Goal: Task Accomplishment & Management: Complete application form

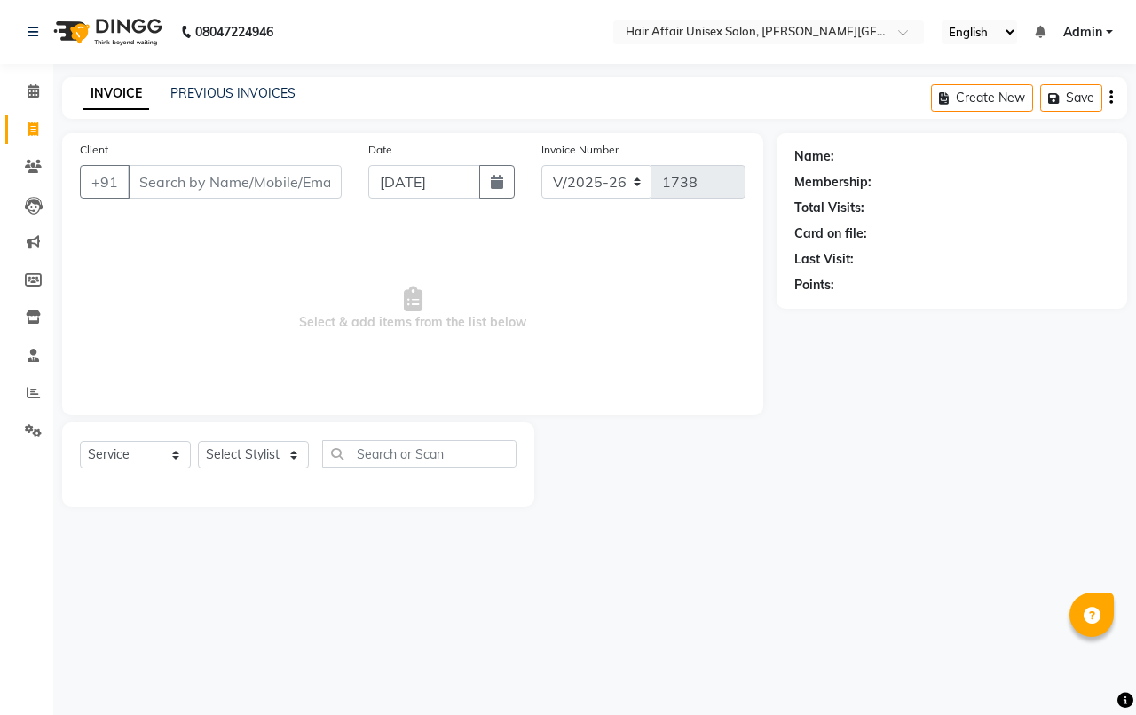
select select "6225"
select select "service"
drag, startPoint x: 256, startPoint y: 459, endPoint x: 257, endPoint y: 445, distance: 14.3
click at [256, 458] on select "Select Stylist [PERSON_NAME] kajal Kunal [PERSON_NAME] [PERSON_NAME] [PERSON_NA…" at bounding box center [253, 455] width 111 height 28
select select "60041"
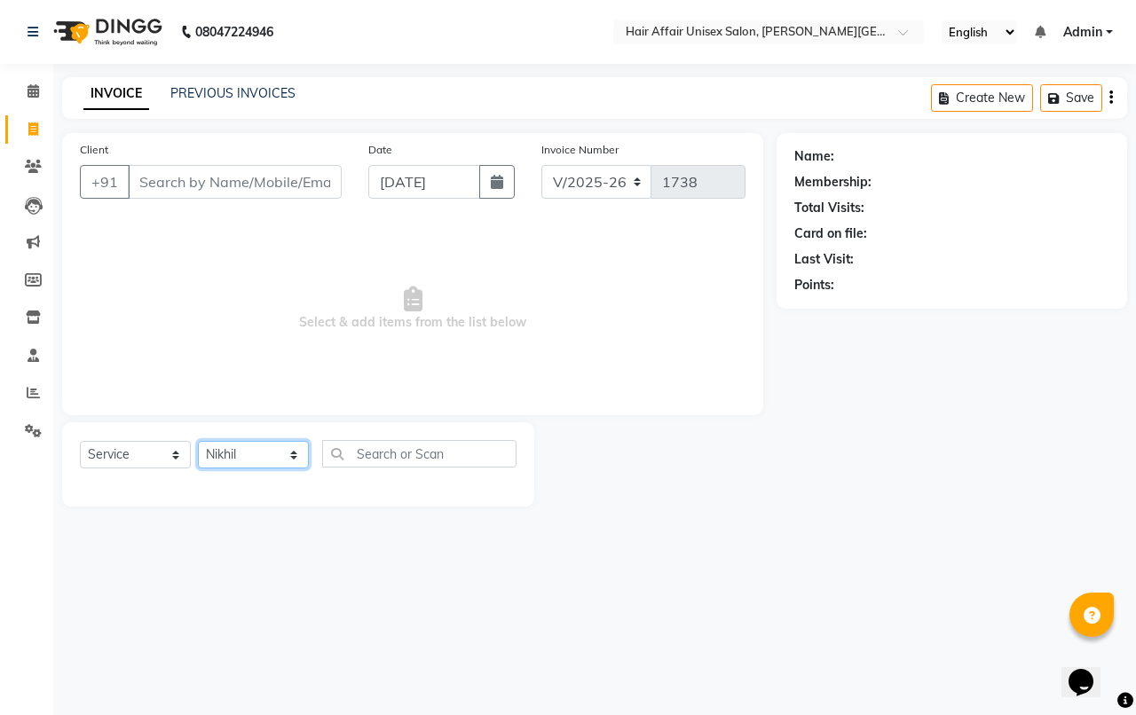
click at [198, 441] on select "Select Stylist [PERSON_NAME] kajal Kunal [PERSON_NAME] [PERSON_NAME] [PERSON_NA…" at bounding box center [253, 455] width 111 height 28
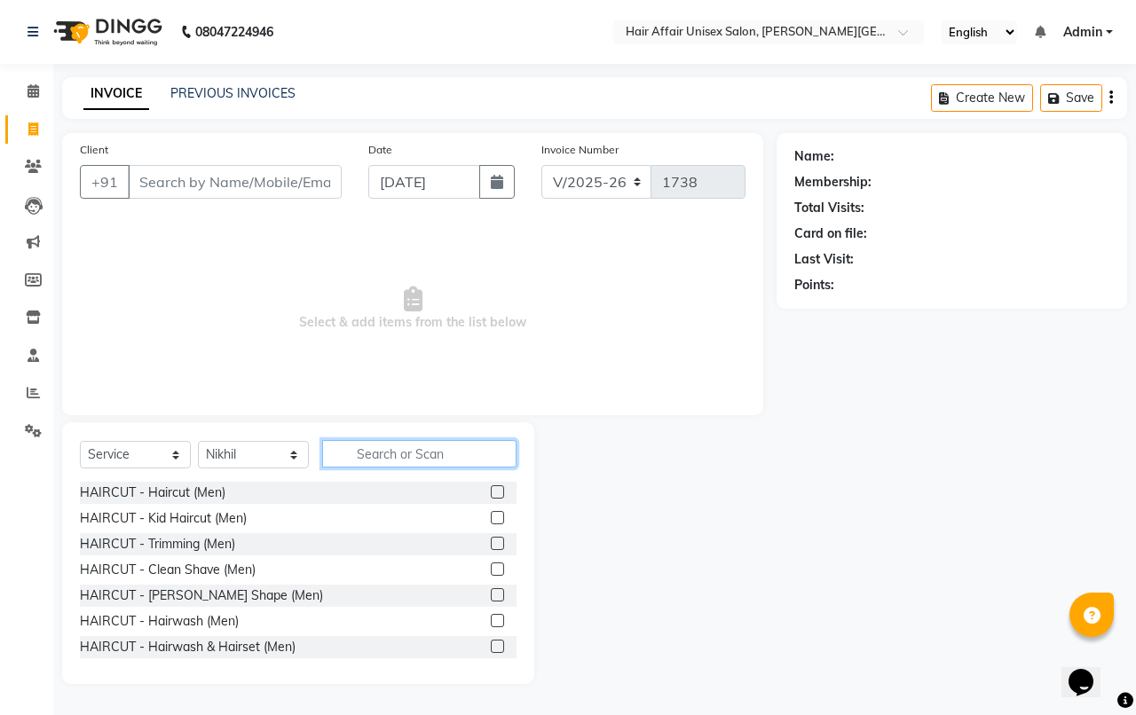
click at [393, 449] on input "text" at bounding box center [419, 454] width 194 height 28
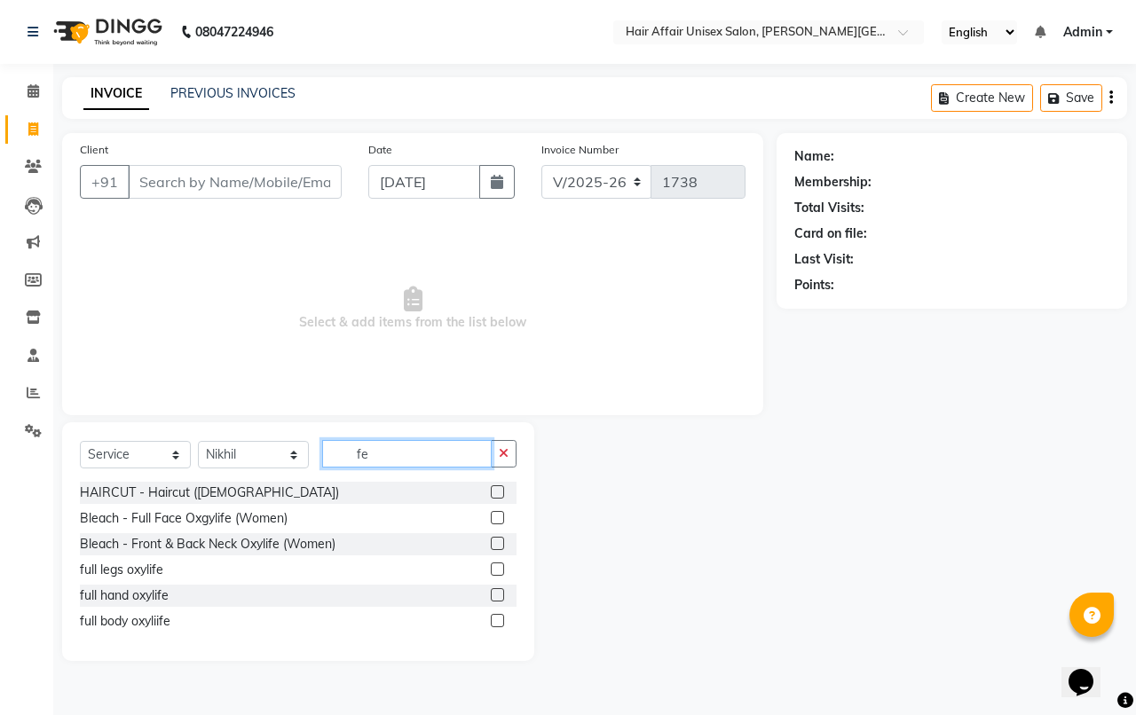
type input "fe"
drag, startPoint x: 497, startPoint y: 493, endPoint x: 409, endPoint y: 411, distance: 120.5
click at [497, 492] on label at bounding box center [497, 491] width 13 height 13
click at [497, 492] on input "checkbox" at bounding box center [497, 493] width 12 height 12
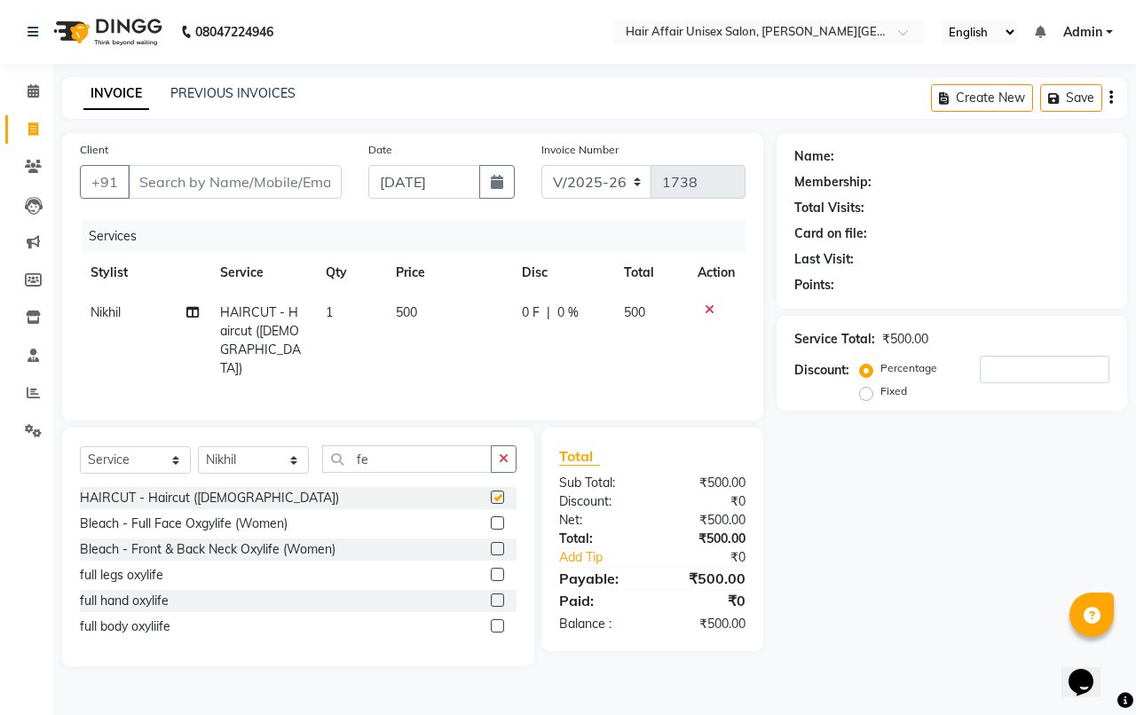
checkbox input "false"
click at [245, 195] on input "Client" at bounding box center [235, 182] width 214 height 34
click at [204, 176] on input "Client" at bounding box center [235, 182] width 214 height 34
click at [211, 167] on input "Client" at bounding box center [235, 182] width 214 height 34
type input "7"
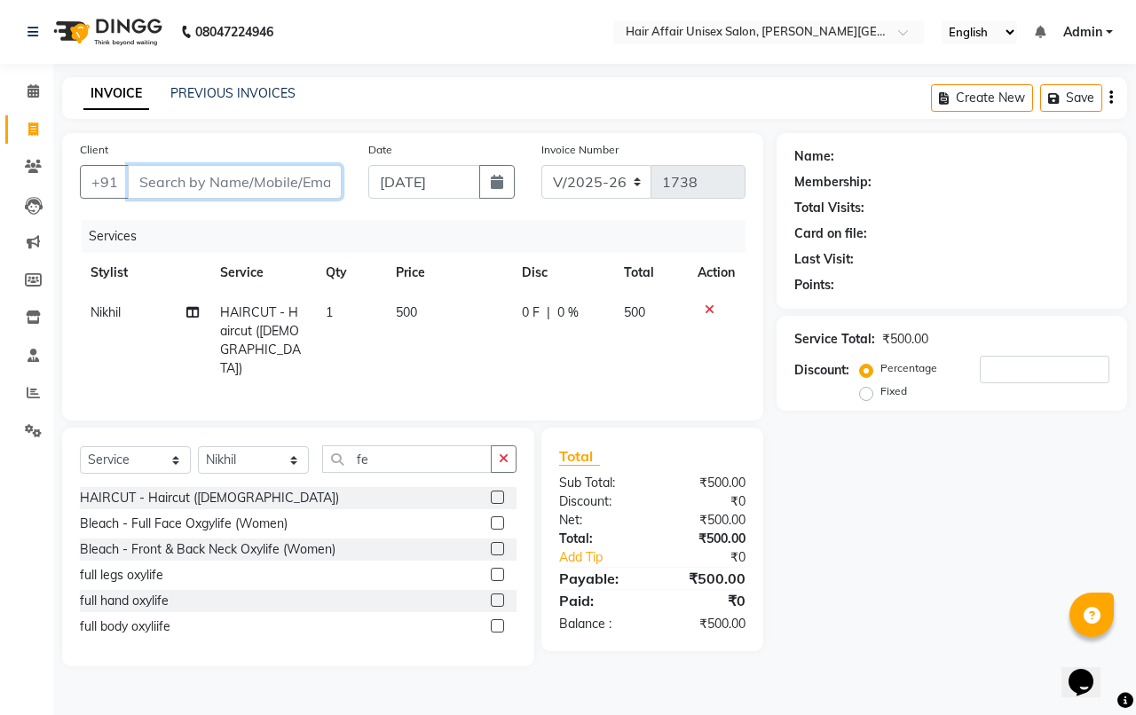
type input "0"
type input "7666747050"
click at [306, 188] on span "Add Client" at bounding box center [296, 182] width 70 height 18
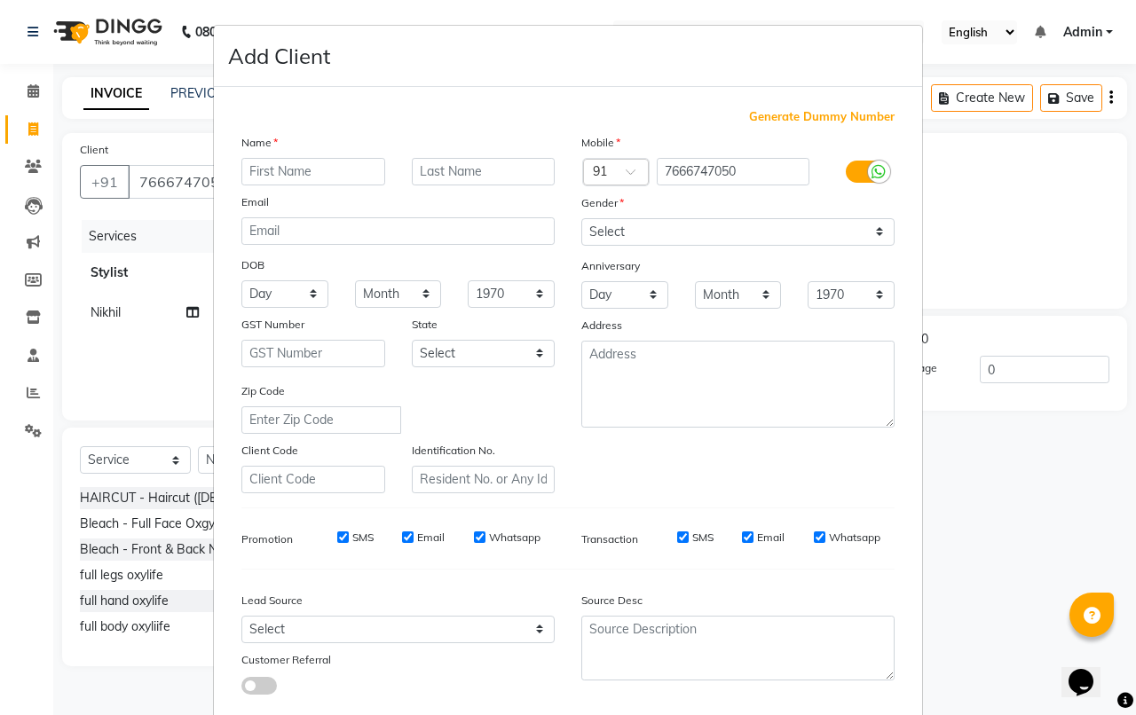
click at [337, 169] on input "text" at bounding box center [313, 172] width 144 height 28
type input "[PERSON_NAME]"
click at [587, 228] on select "Select [DEMOGRAPHIC_DATA] [DEMOGRAPHIC_DATA] Other Prefer Not To Say" at bounding box center [737, 232] width 313 height 28
select select "[DEMOGRAPHIC_DATA]"
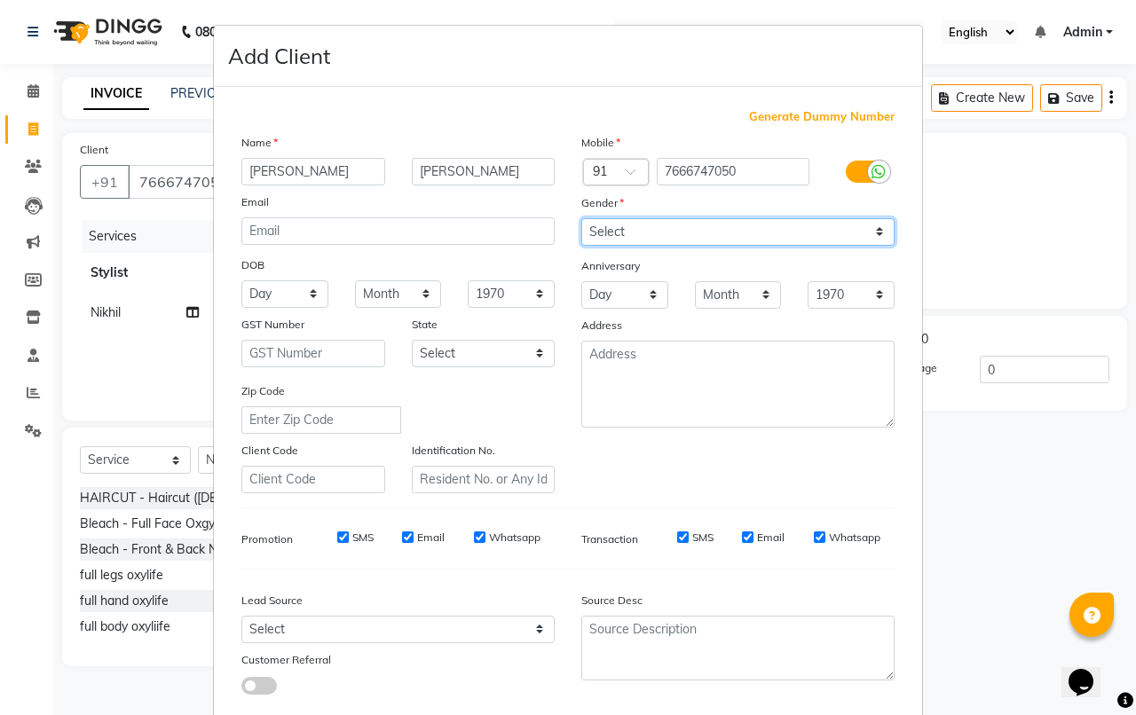
click at [581, 218] on select "Select [DEMOGRAPHIC_DATA] [DEMOGRAPHIC_DATA] Other Prefer Not To Say" at bounding box center [737, 232] width 313 height 28
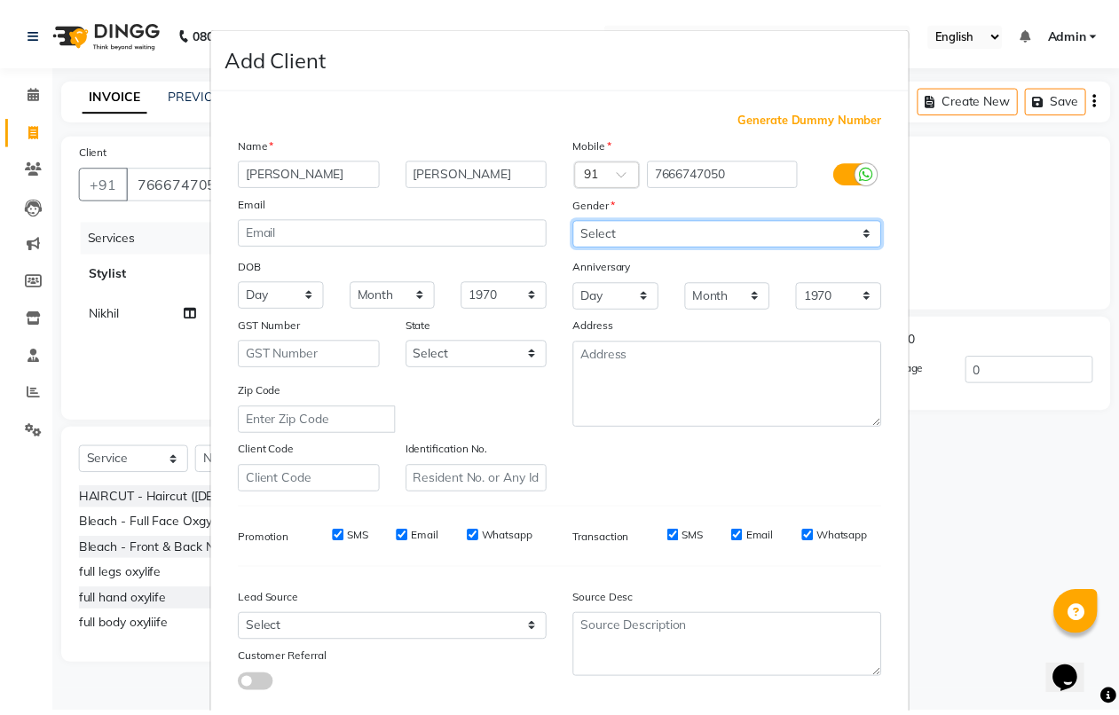
scroll to position [98, 0]
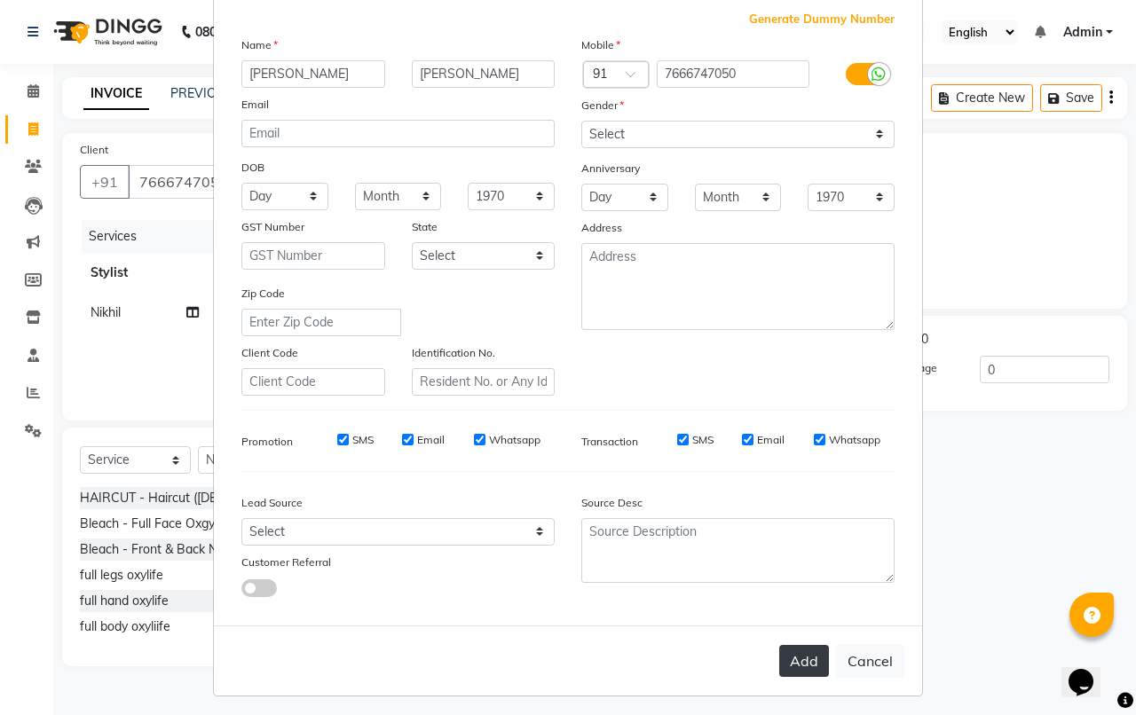
click at [779, 645] on button "Add" at bounding box center [804, 661] width 50 height 32
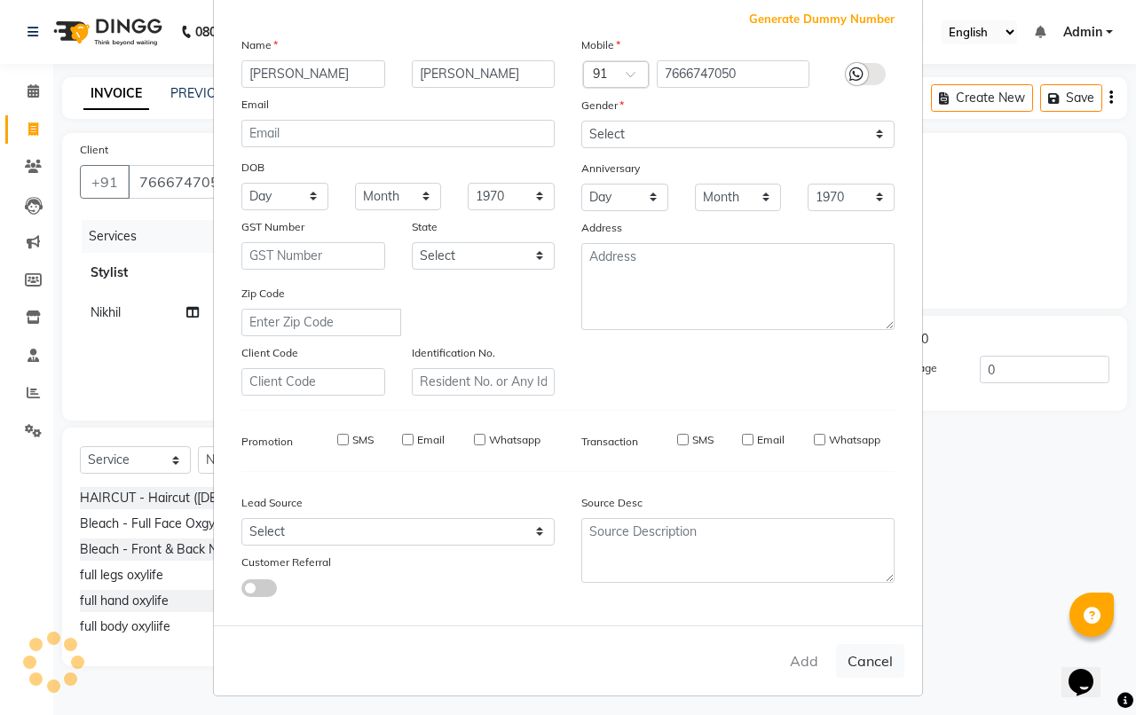
select select
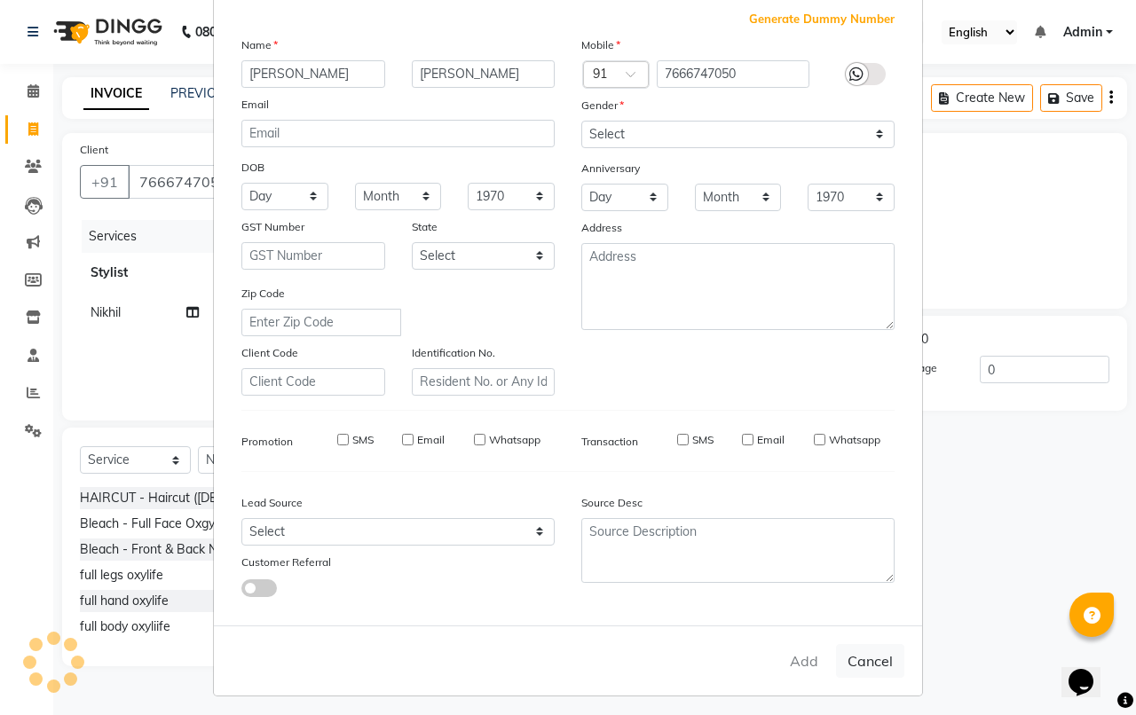
select select
checkbox input "false"
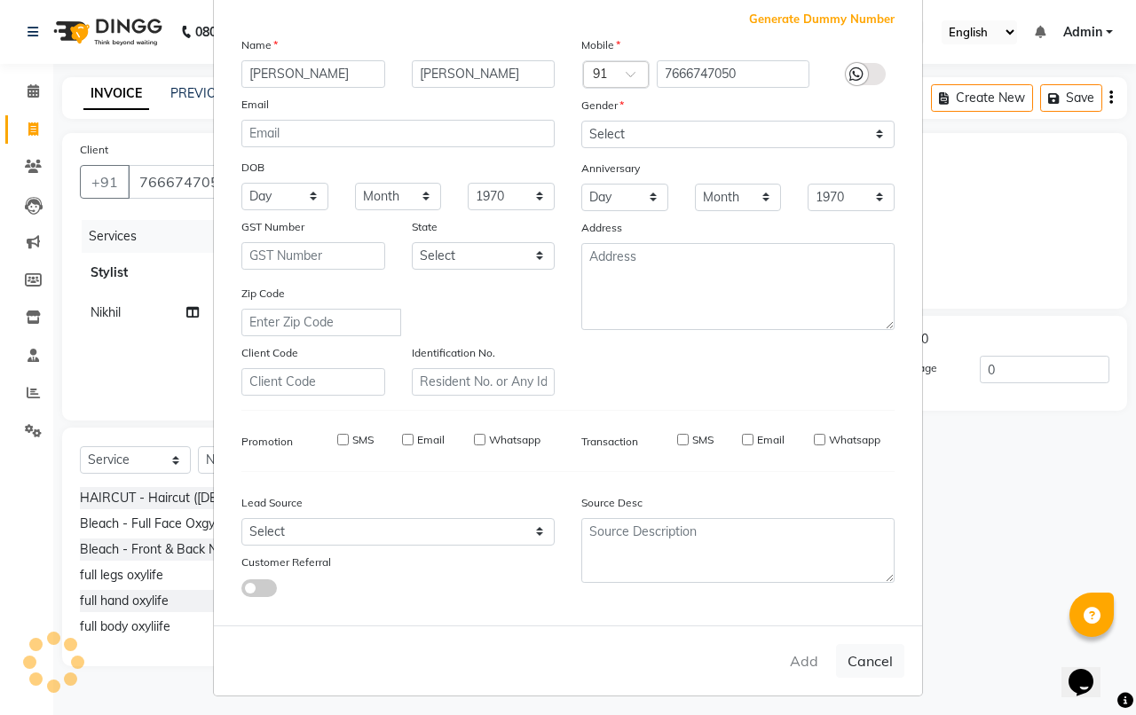
checkbox input "false"
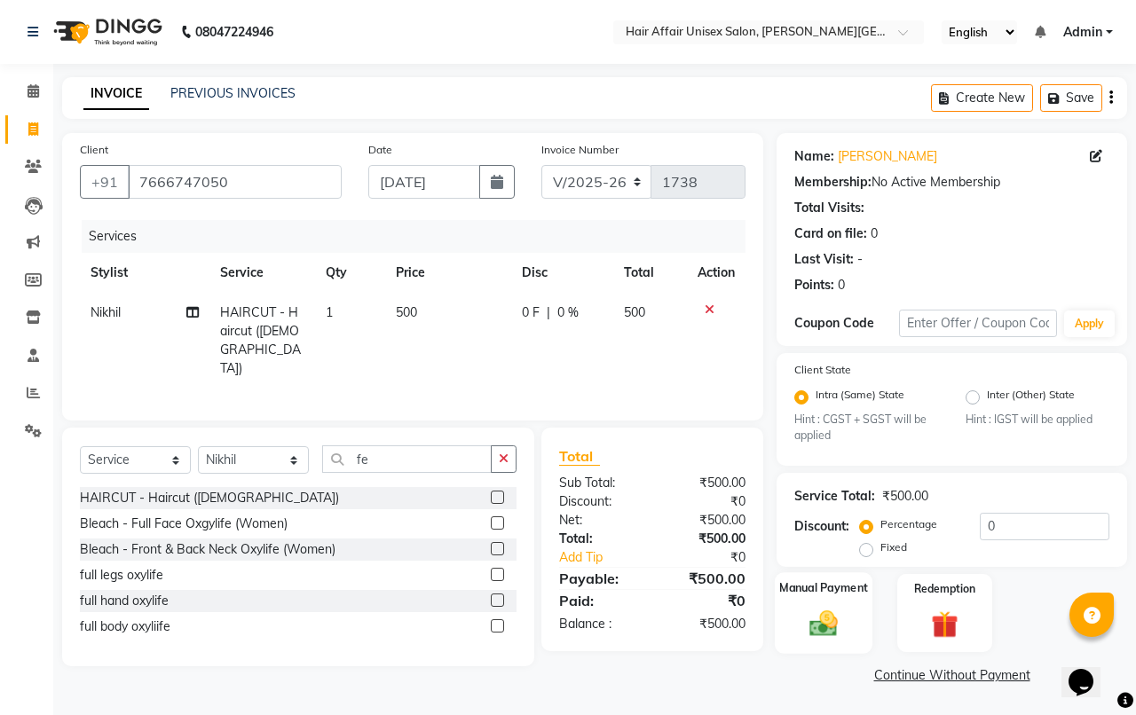
drag, startPoint x: 825, startPoint y: 650, endPoint x: 818, endPoint y: 602, distance: 49.3
click at [826, 650] on div "Manual Payment" at bounding box center [824, 613] width 98 height 82
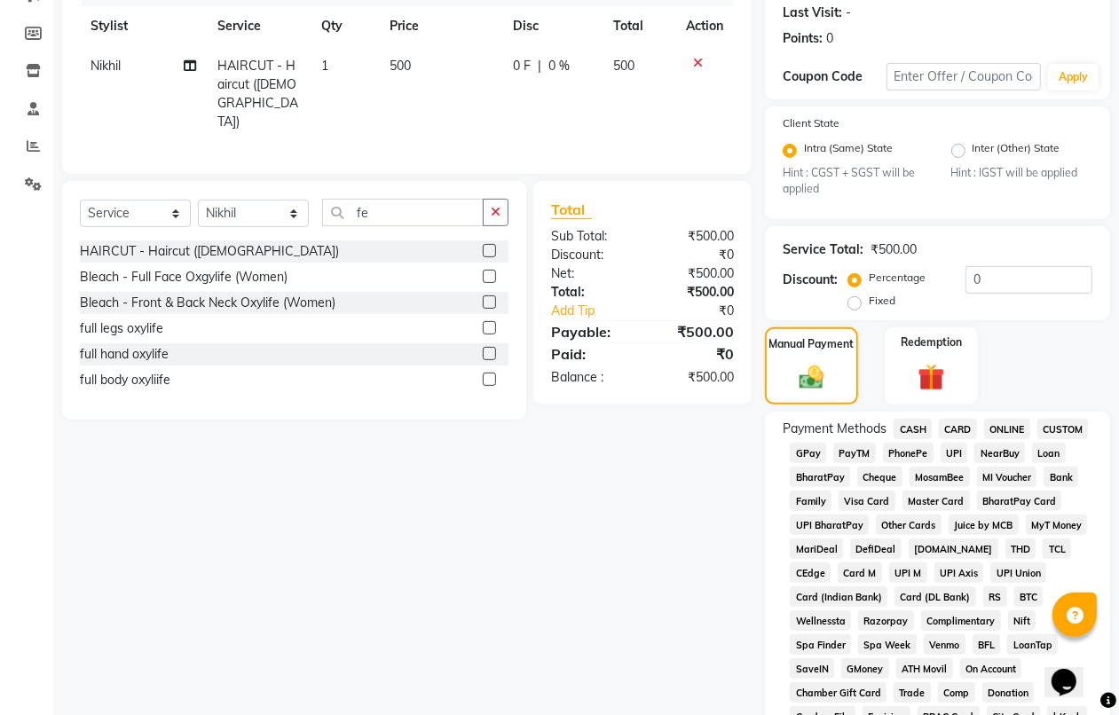
scroll to position [333, 0]
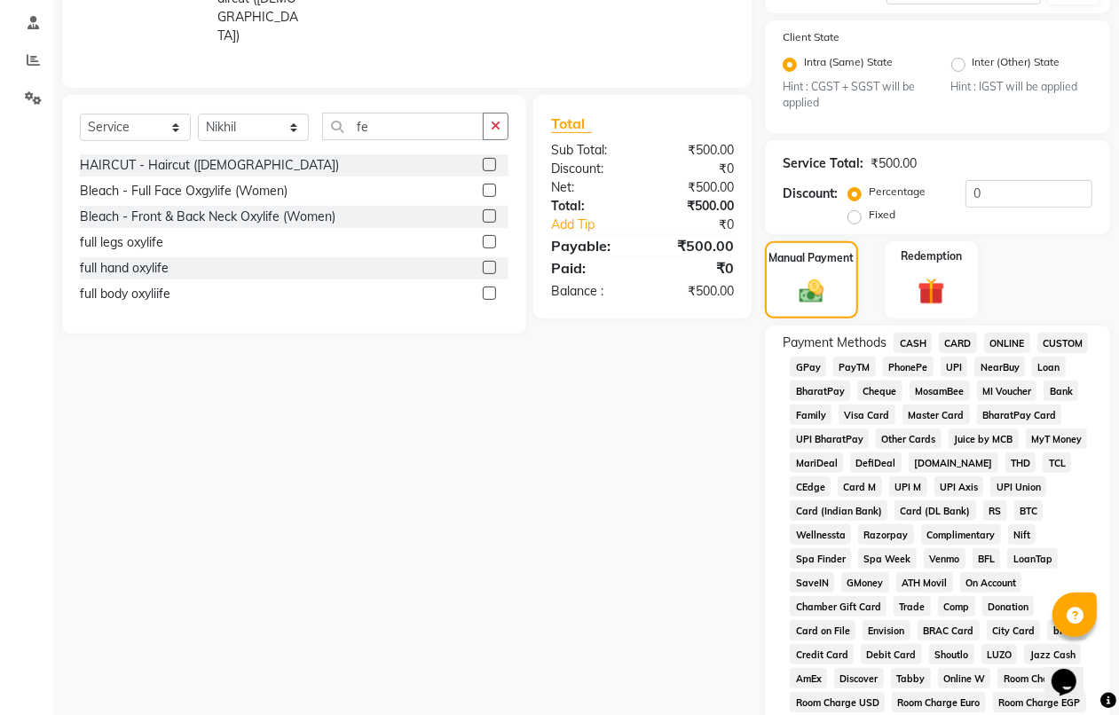
click at [901, 344] on span "CASH" at bounding box center [913, 343] width 38 height 20
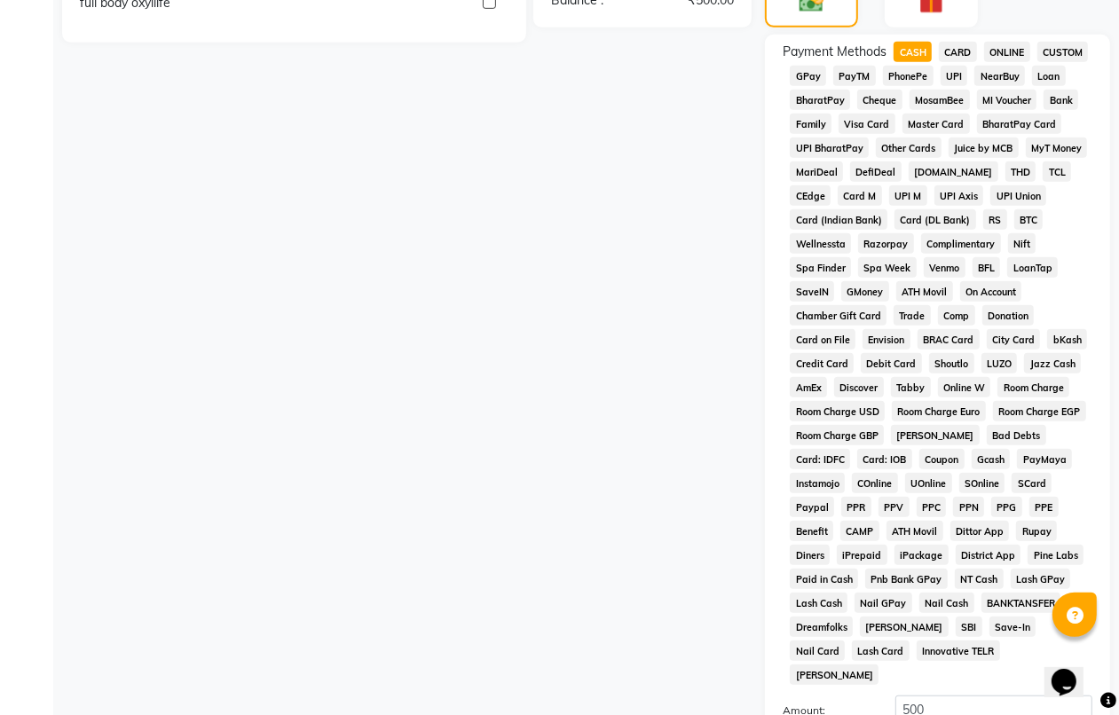
scroll to position [801, 0]
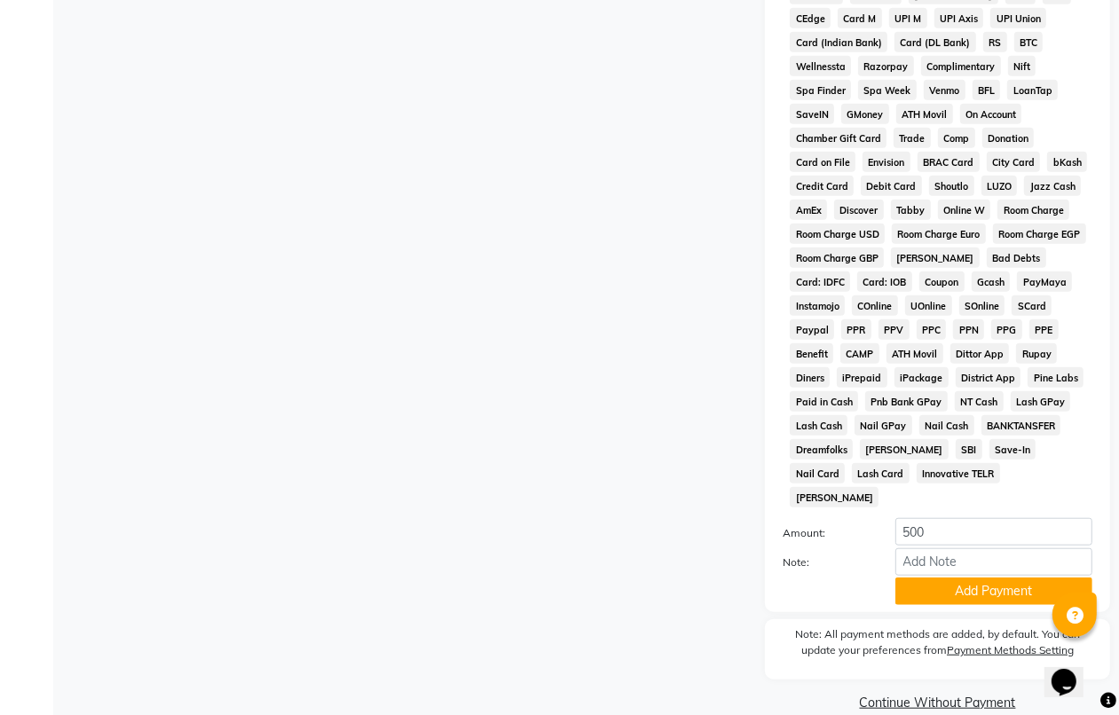
click at [978, 578] on button "Add Payment" at bounding box center [993, 592] width 197 height 28
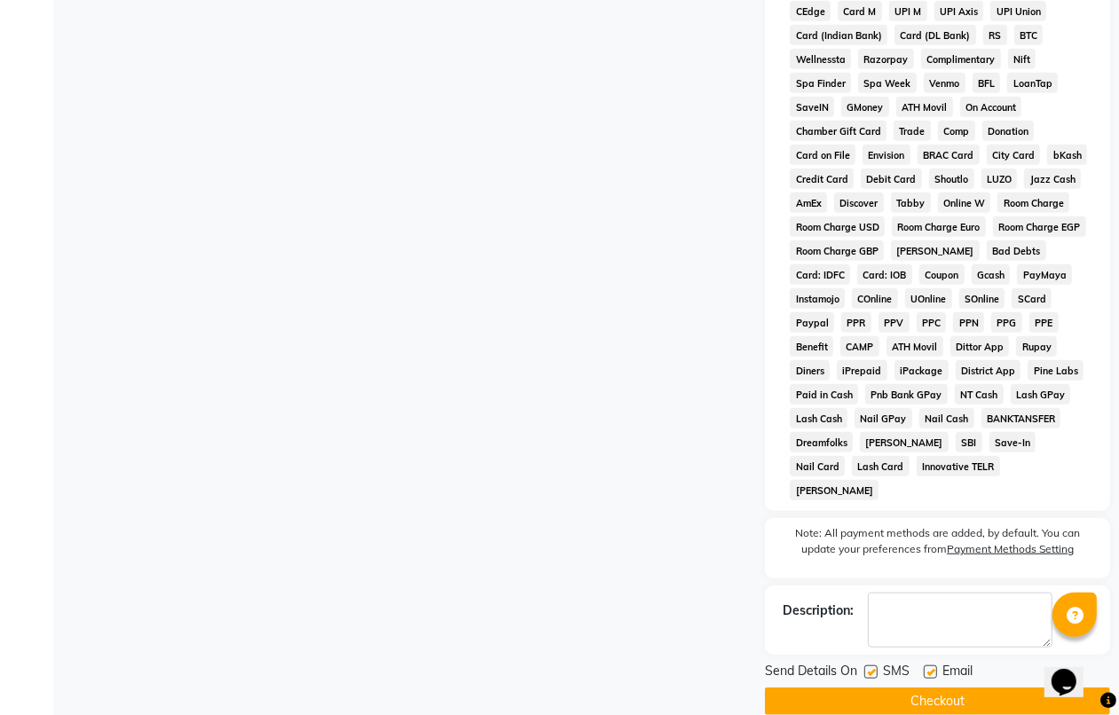
scroll to position [809, 0]
click at [965, 687] on button "Checkout" at bounding box center [937, 701] width 345 height 28
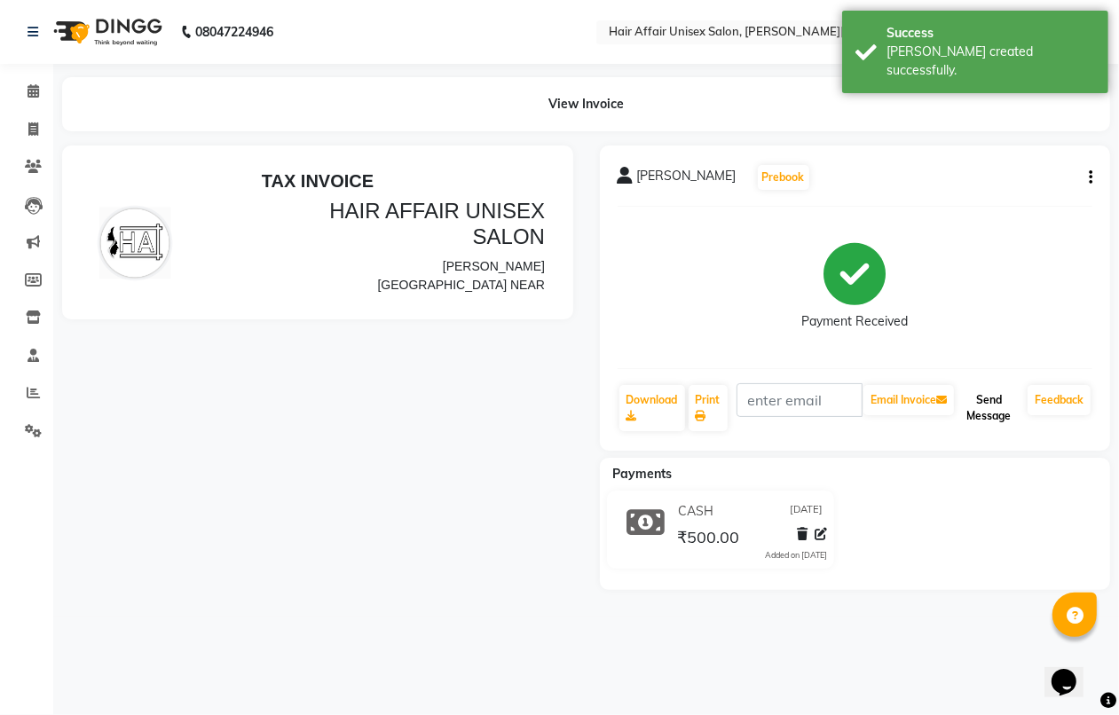
click at [1009, 408] on button "Send Message" at bounding box center [988, 408] width 63 height 46
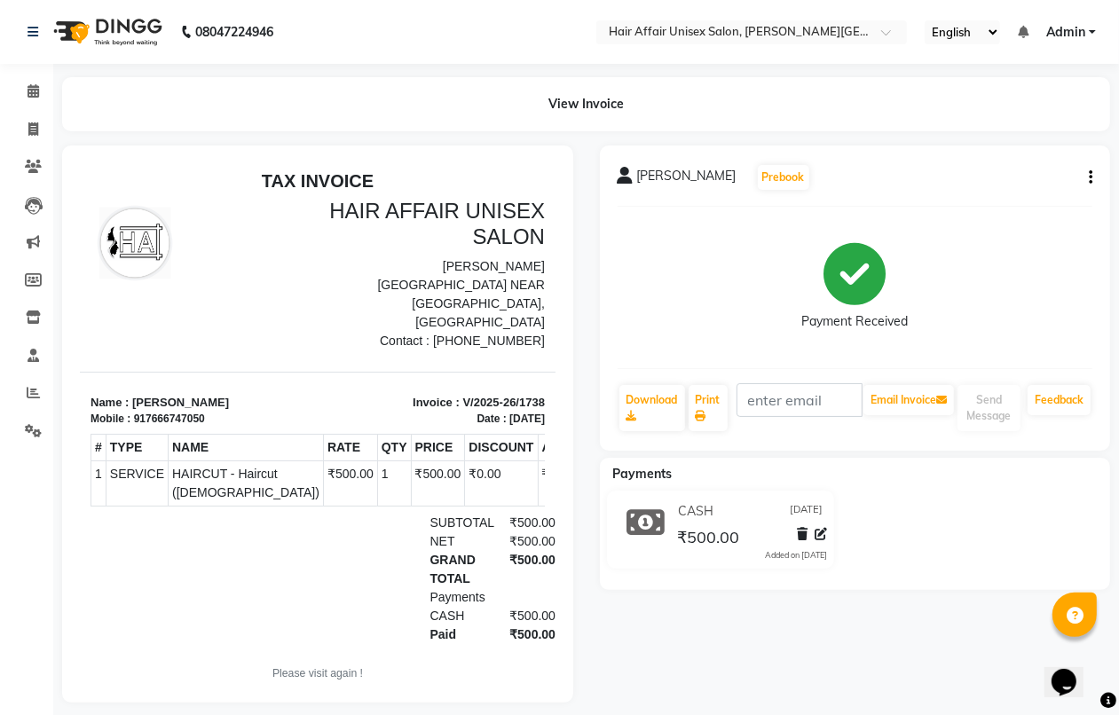
scroll to position [31, 0]
